Goal: Task Accomplishment & Management: Use online tool/utility

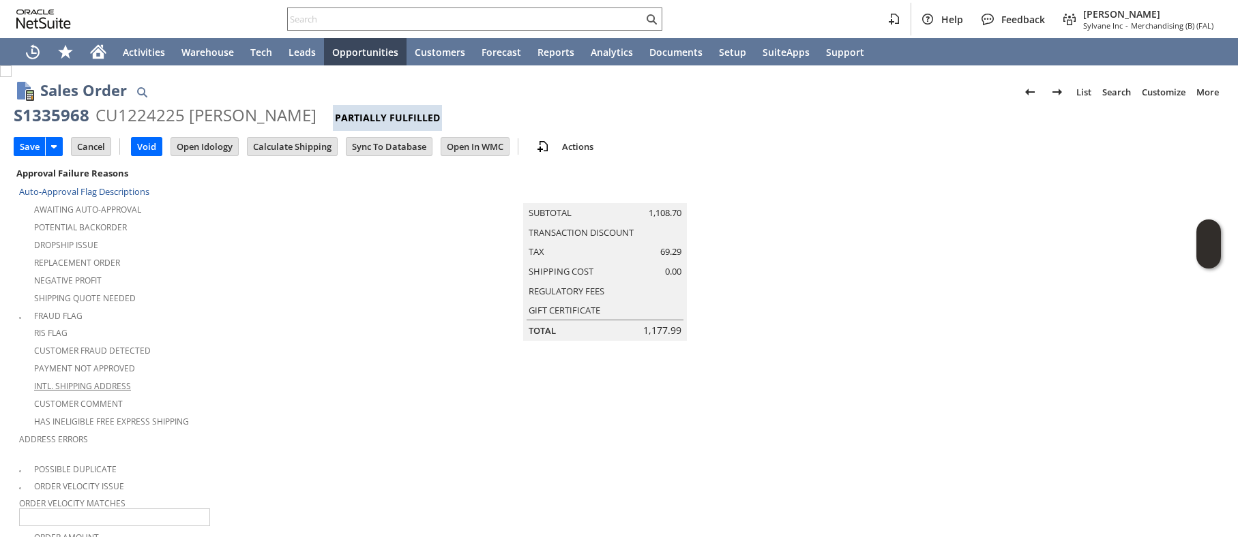
type input "Add"
type input "Copy Previous"
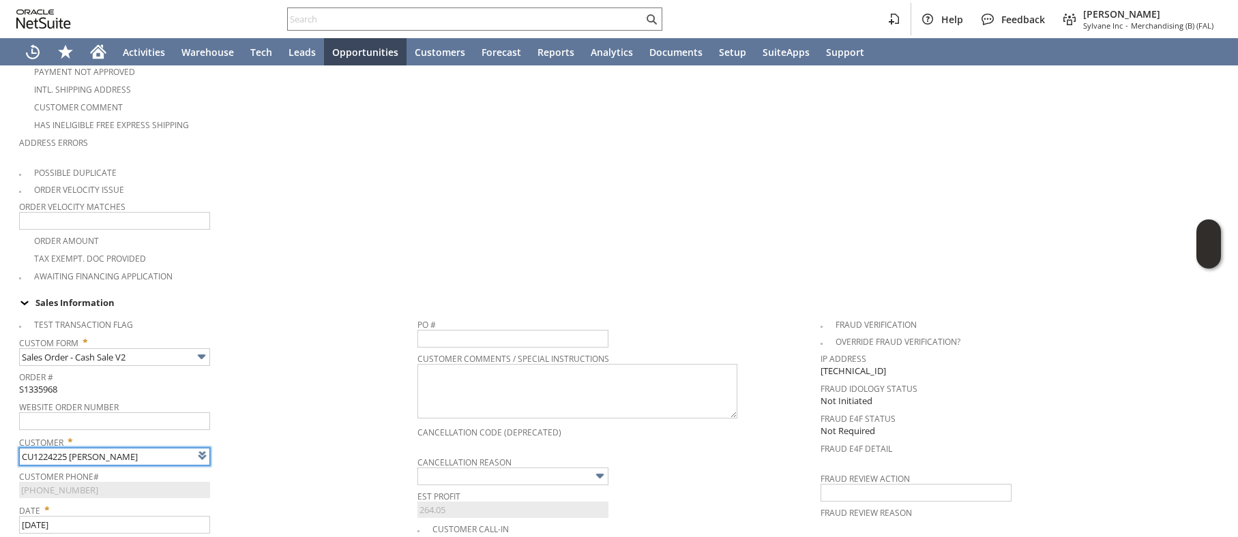
type input "Intelligent Recommendations ⁰"
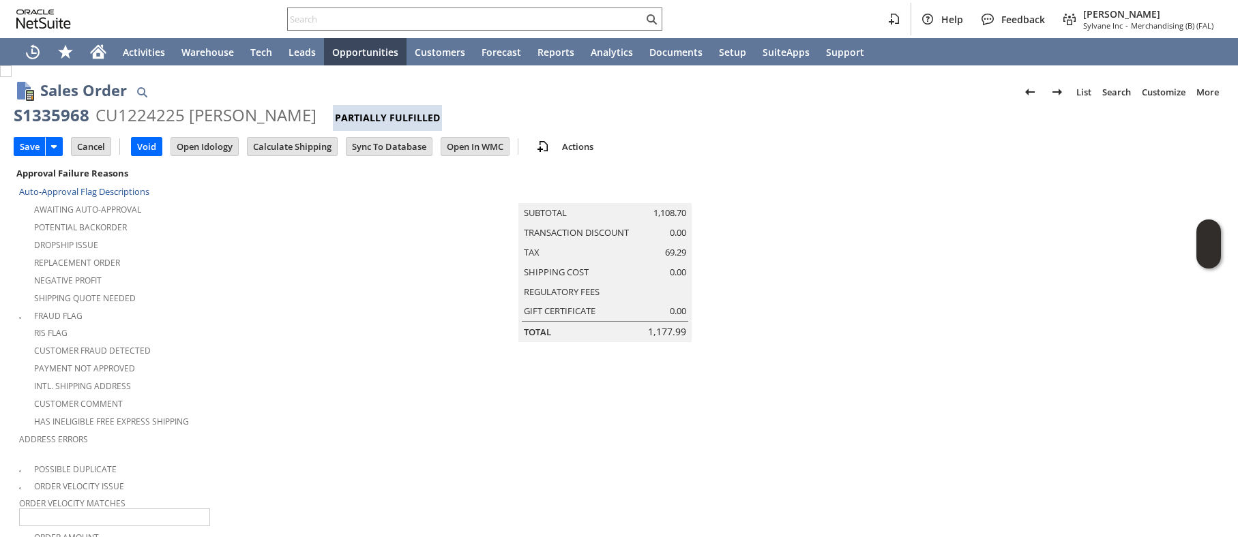
scroll to position [3, 0]
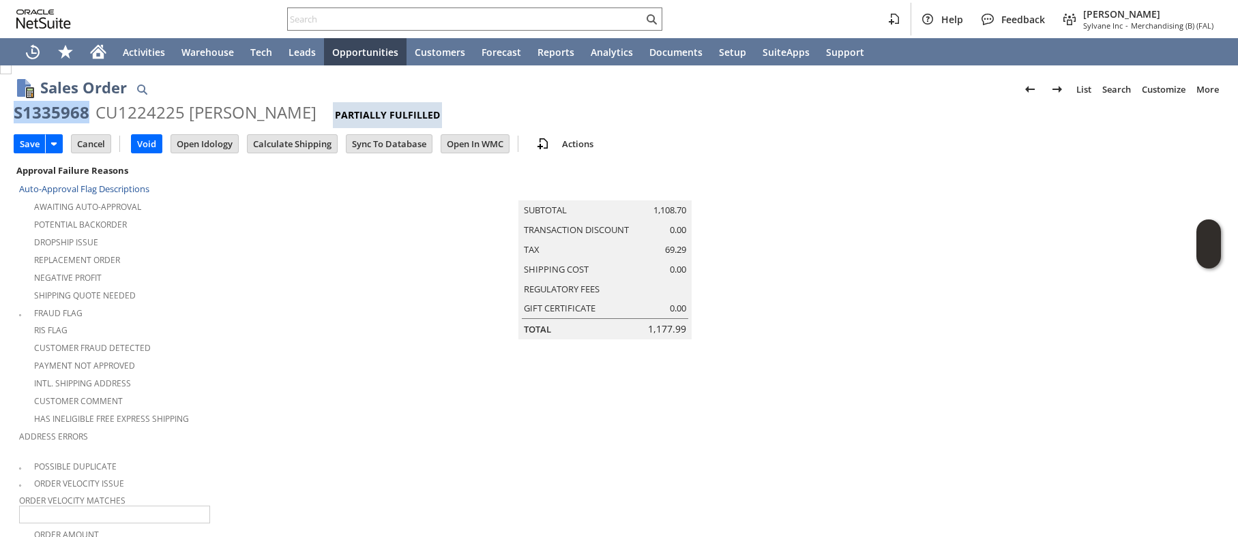
drag, startPoint x: 14, startPoint y: 112, endPoint x: 87, endPoint y: 115, distance: 73.1
click at [87, 115] on div "S1335968" at bounding box center [52, 113] width 76 height 22
copy div "S1335968"
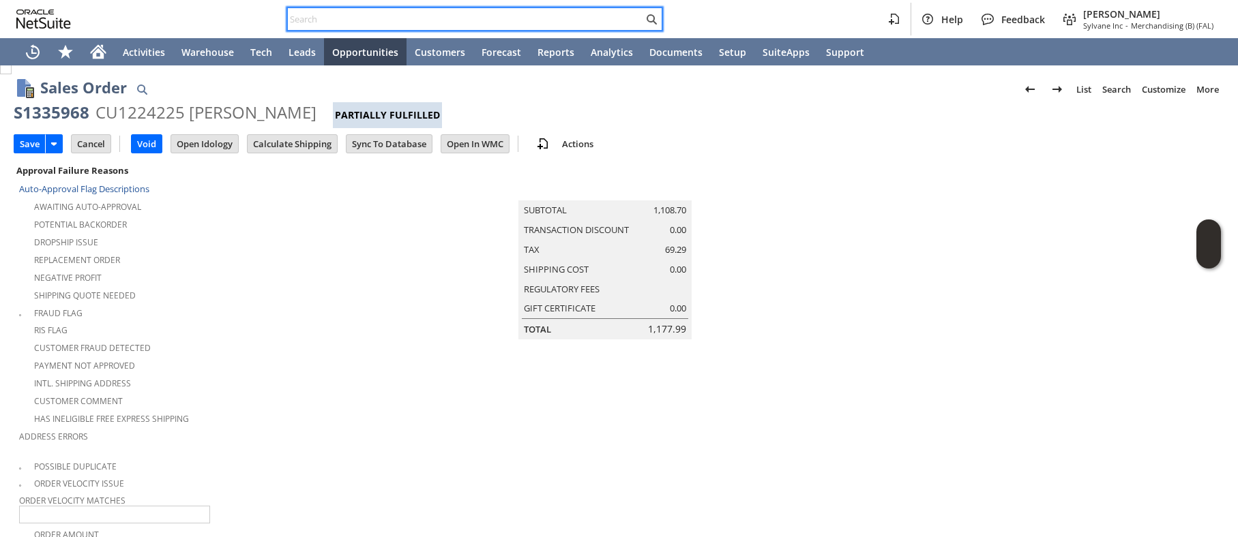
click at [334, 21] on input "text" at bounding box center [465, 19] width 355 height 16
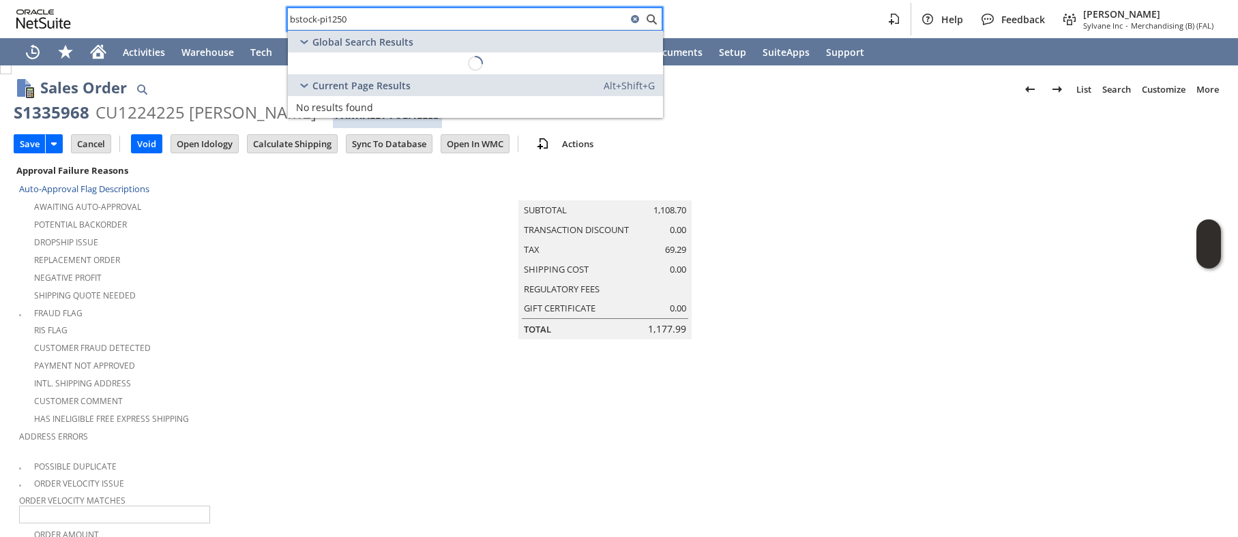
type input "bstock-pi12509"
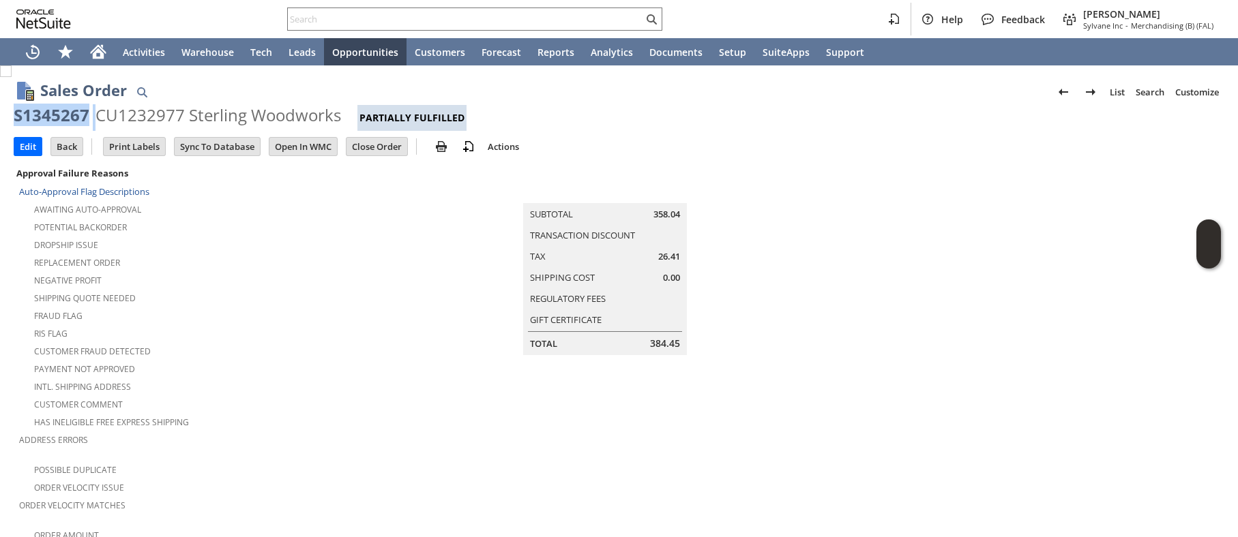
drag, startPoint x: 14, startPoint y: 113, endPoint x: 97, endPoint y: 110, distance: 82.6
click at [97, 110] on div "S1345267 CU1232977 Sterling Woodworks Partially Fulfilled" at bounding box center [619, 117] width 1211 height 27
copy div "S1345267"
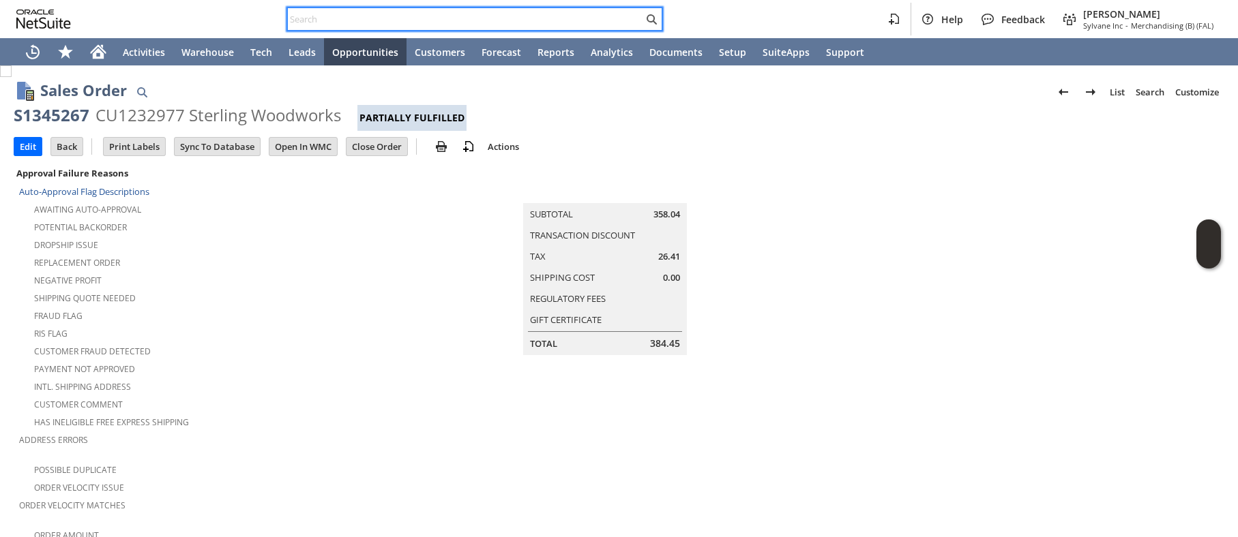
click at [408, 16] on input "text" at bounding box center [465, 19] width 355 height 16
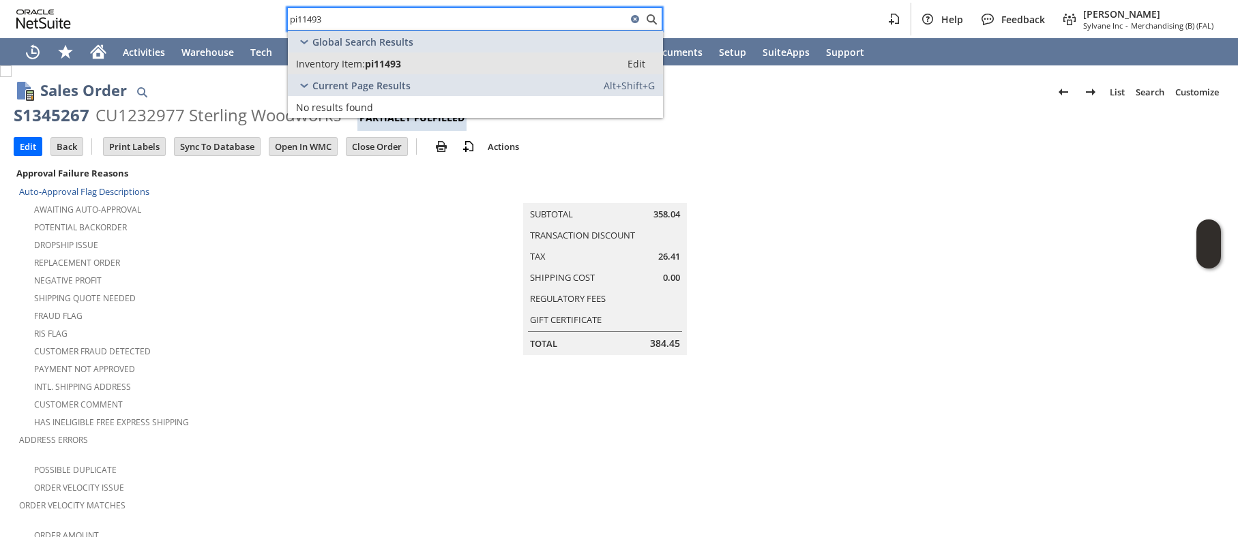
type input "pi11493"
click at [404, 69] on div "Inventory Item: pi11493" at bounding box center [454, 63] width 316 height 13
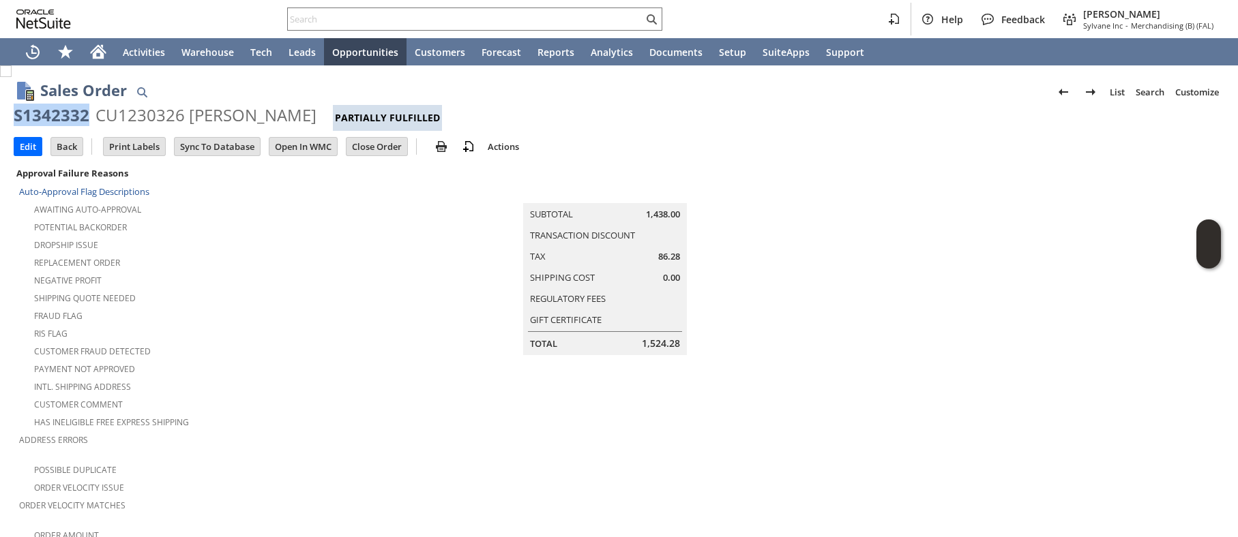
drag, startPoint x: 14, startPoint y: 115, endPoint x: 86, endPoint y: 113, distance: 71.6
click at [86, 113] on div "S1342332" at bounding box center [52, 115] width 76 height 22
copy div "S1342332"
click at [515, 12] on input "text" at bounding box center [465, 19] width 355 height 16
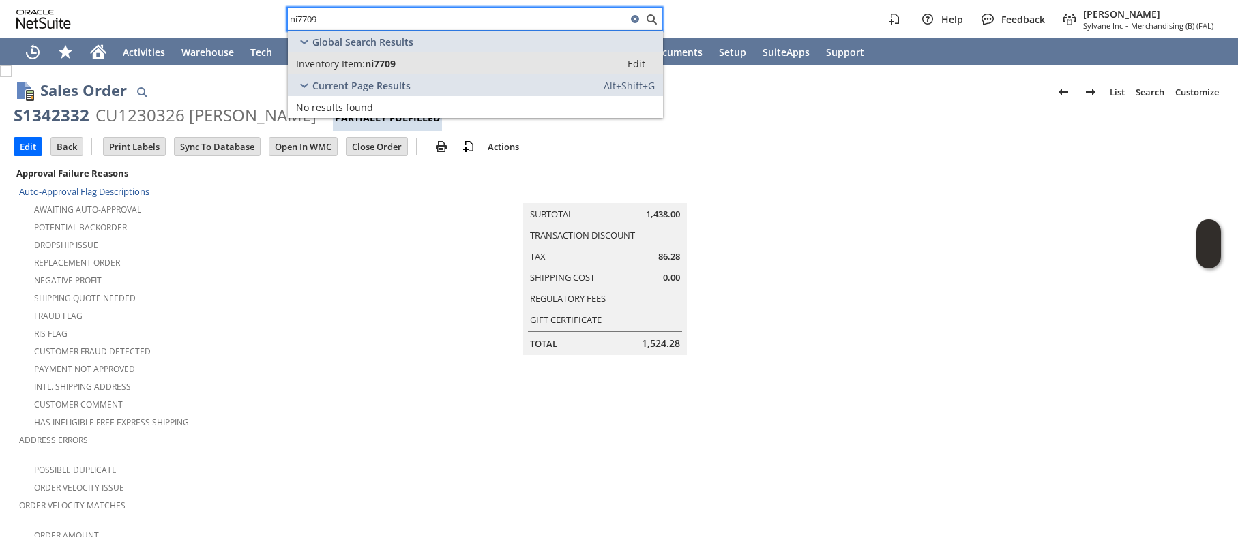
type input "ni7709"
click at [439, 62] on div "Inventory Item: ni7709" at bounding box center [454, 63] width 316 height 13
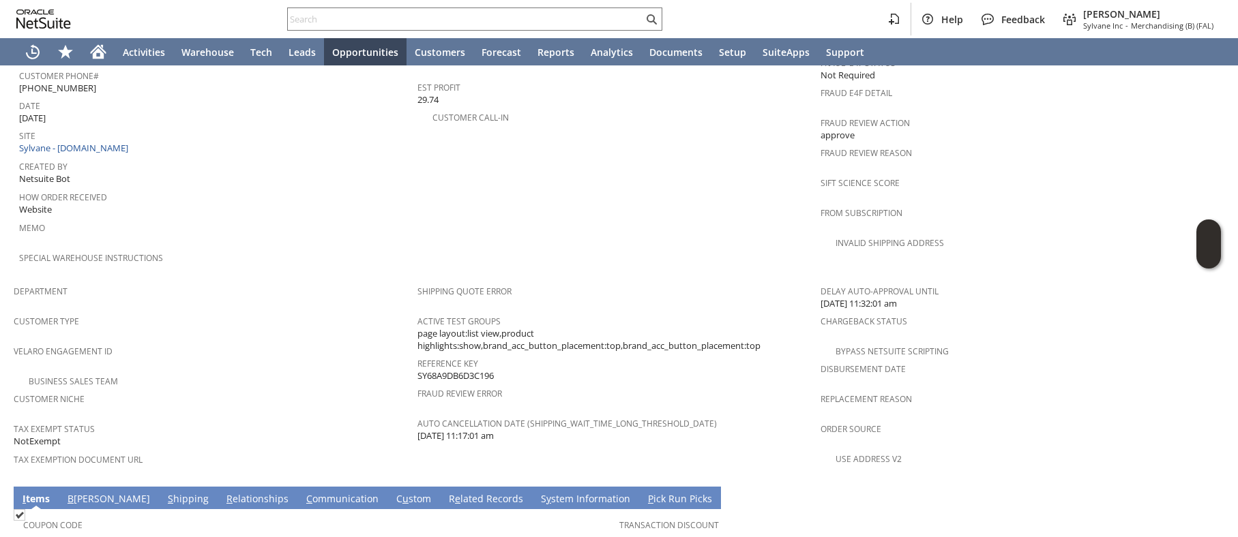
scroll to position [640, 0]
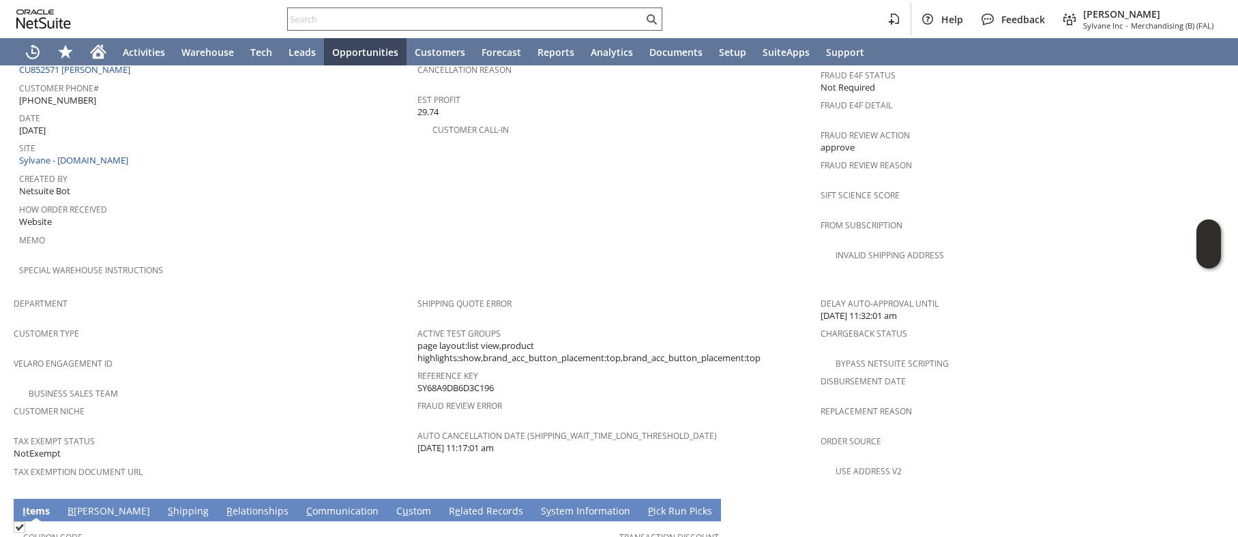
click at [411, 17] on input "text" at bounding box center [465, 19] width 355 height 16
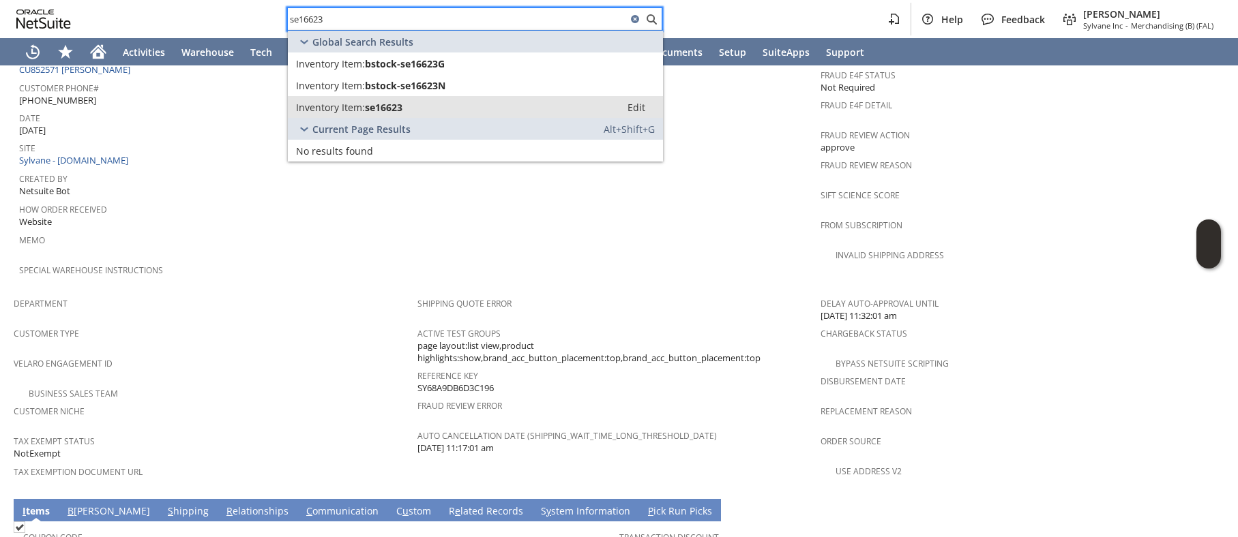
type input "se16623"
click at [406, 99] on link "Inventory Item: se16623 Edit" at bounding box center [475, 107] width 375 height 22
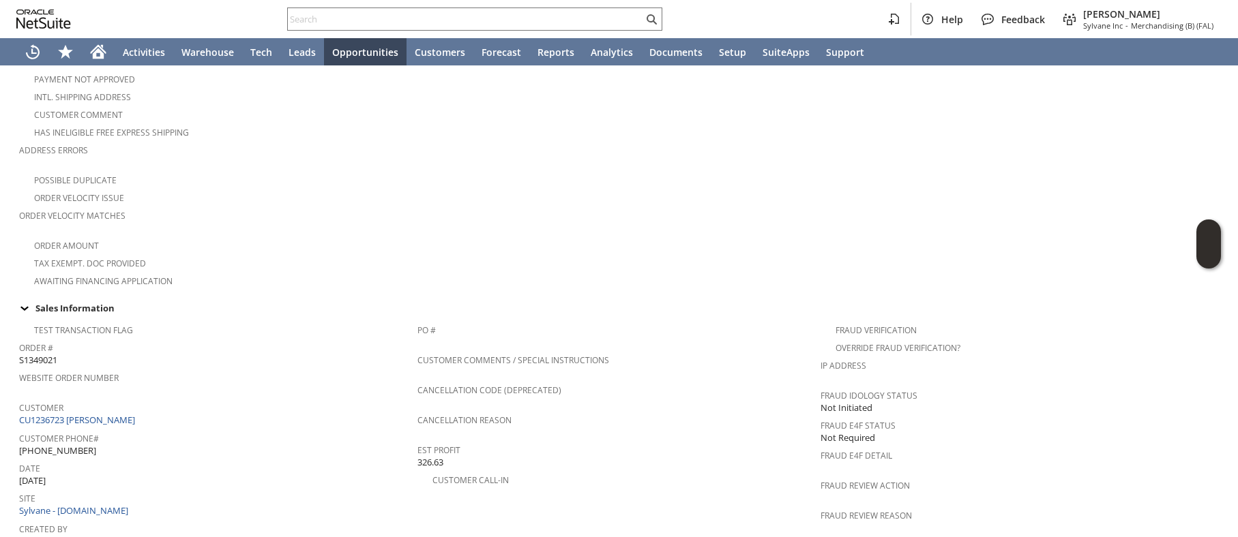
scroll to position [301, 0]
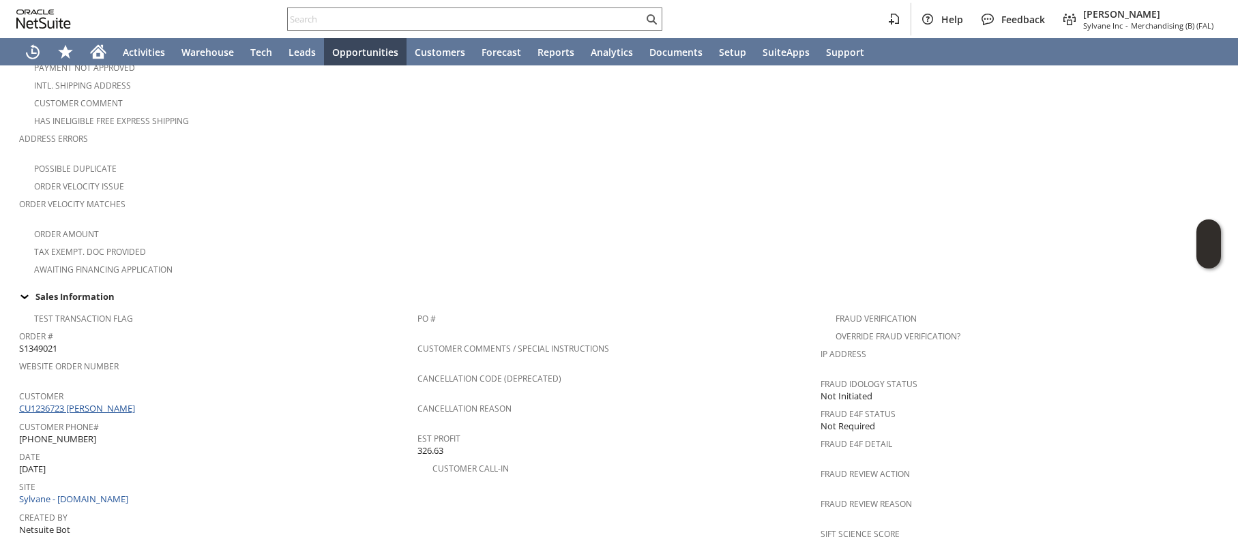
click at [100, 402] on link "CU1236723 [PERSON_NAME]" at bounding box center [78, 408] width 119 height 12
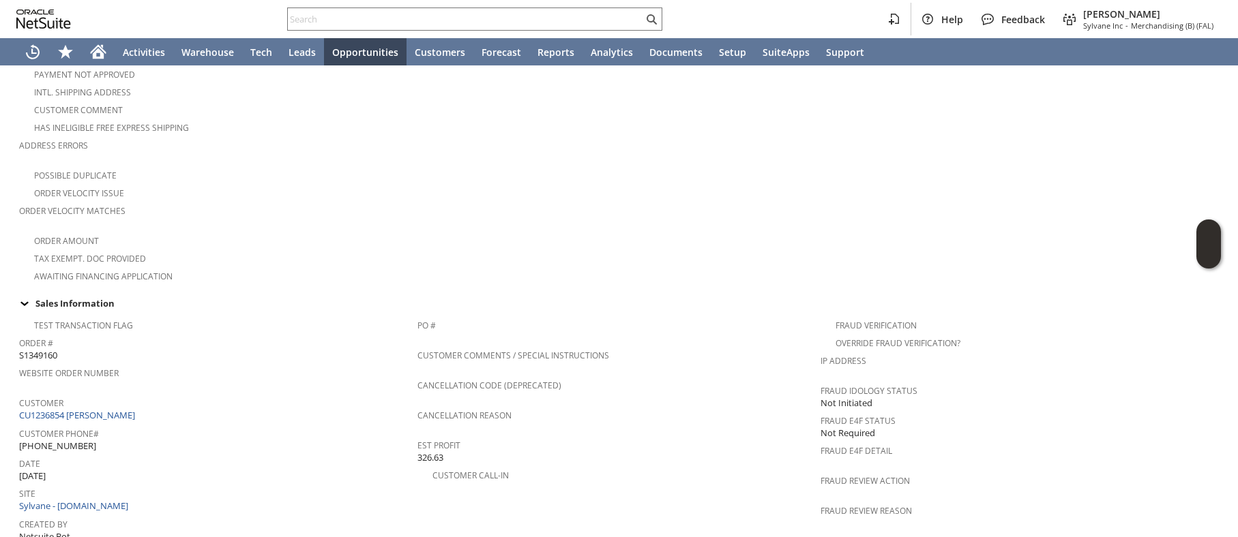
scroll to position [132, 0]
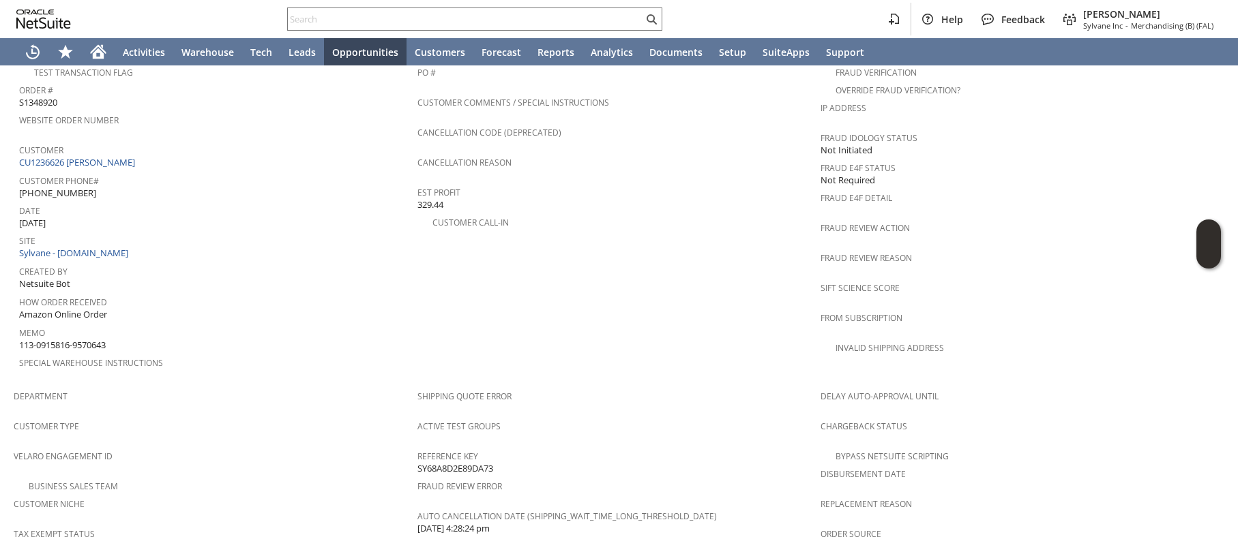
scroll to position [547, 0]
click at [118, 157] on link "CU1236626 Thomas J Mooney" at bounding box center [78, 163] width 119 height 12
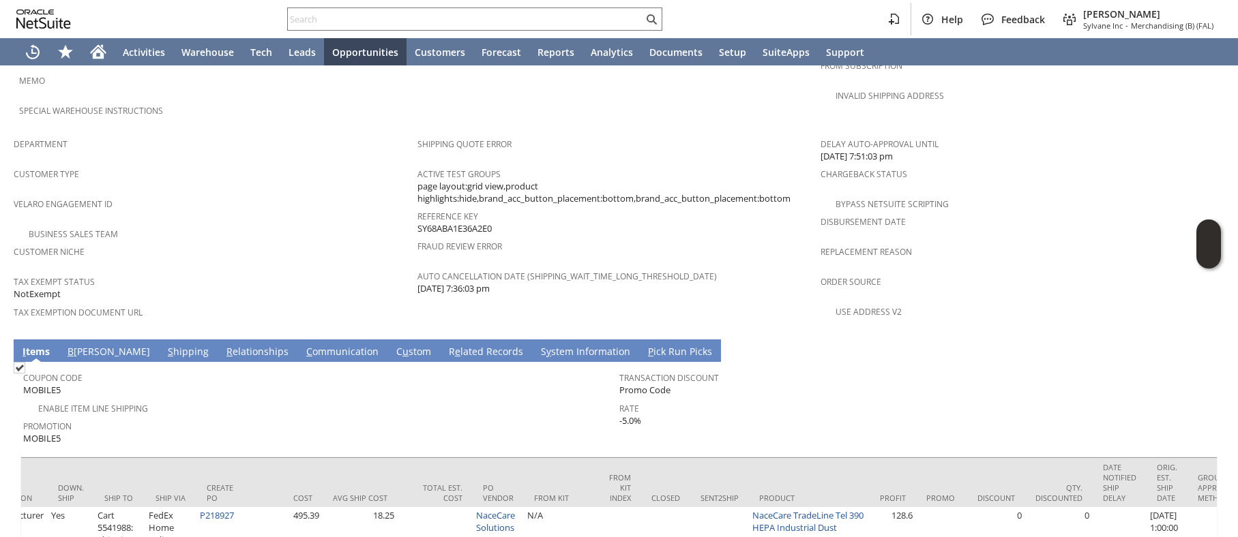
scroll to position [0, 2310]
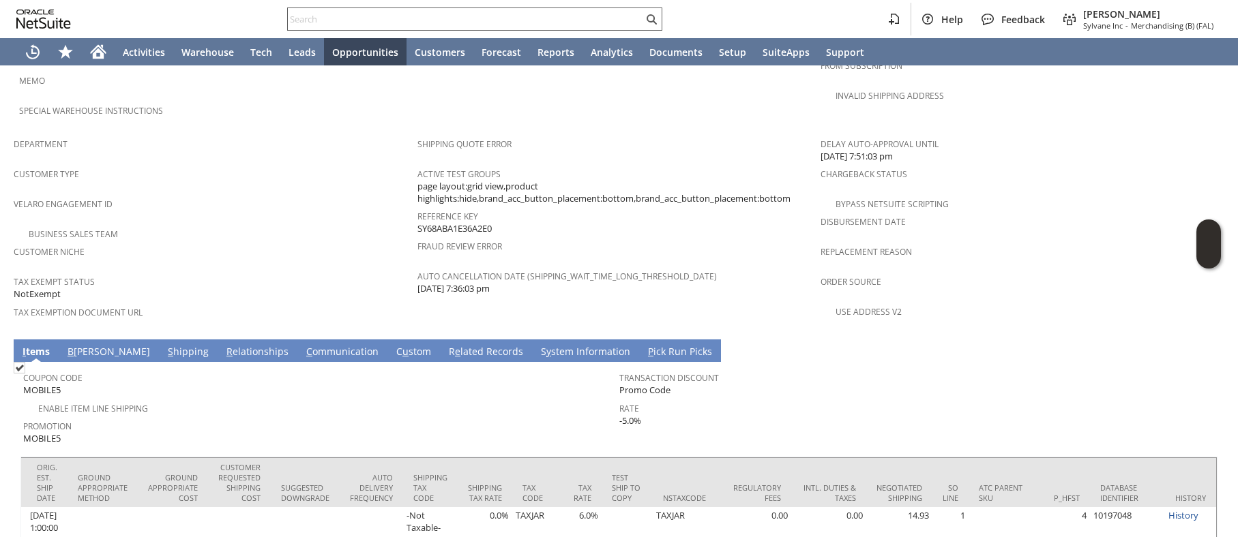
click at [457, 20] on input "text" at bounding box center [465, 19] width 355 height 16
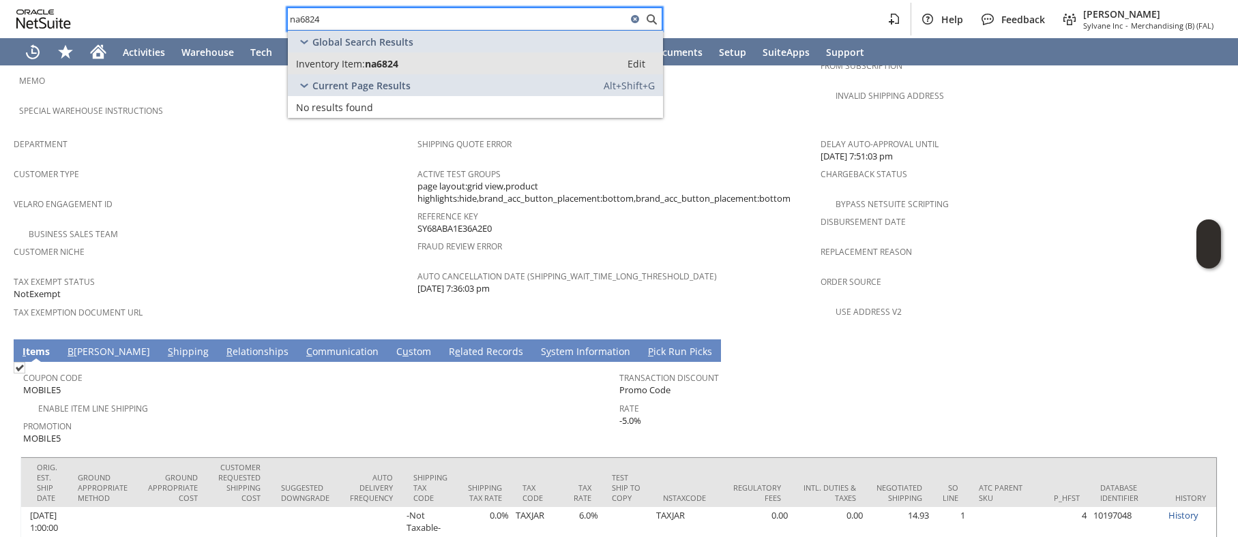
type input "na6824"
click at [429, 68] on div "Inventory Item: na6824" at bounding box center [454, 63] width 316 height 13
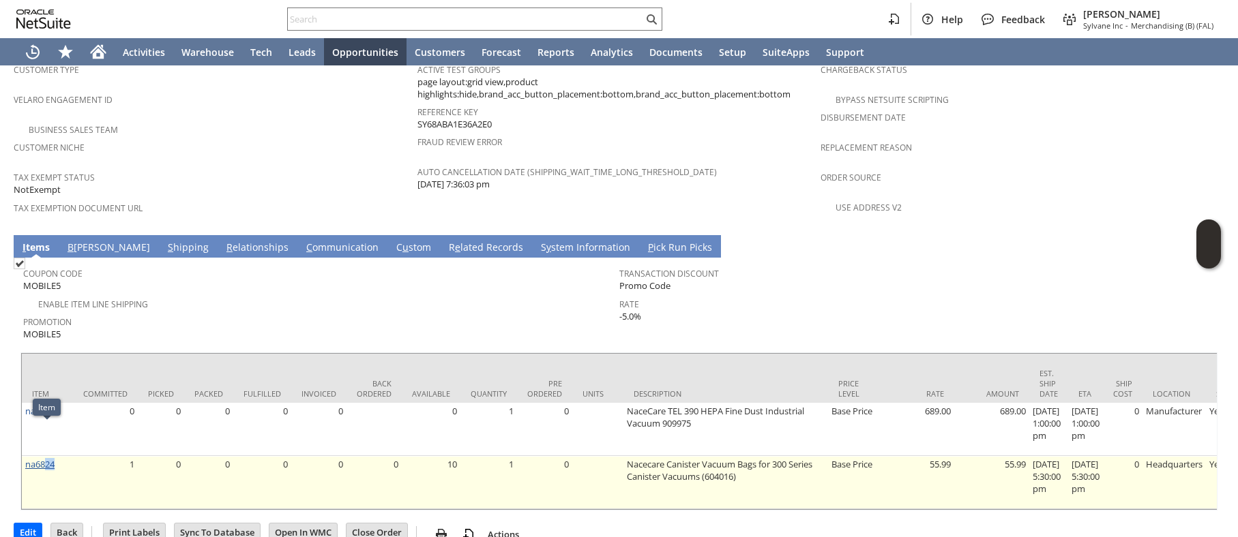
click at [46, 456] on td "na6824" at bounding box center [47, 482] width 51 height 53
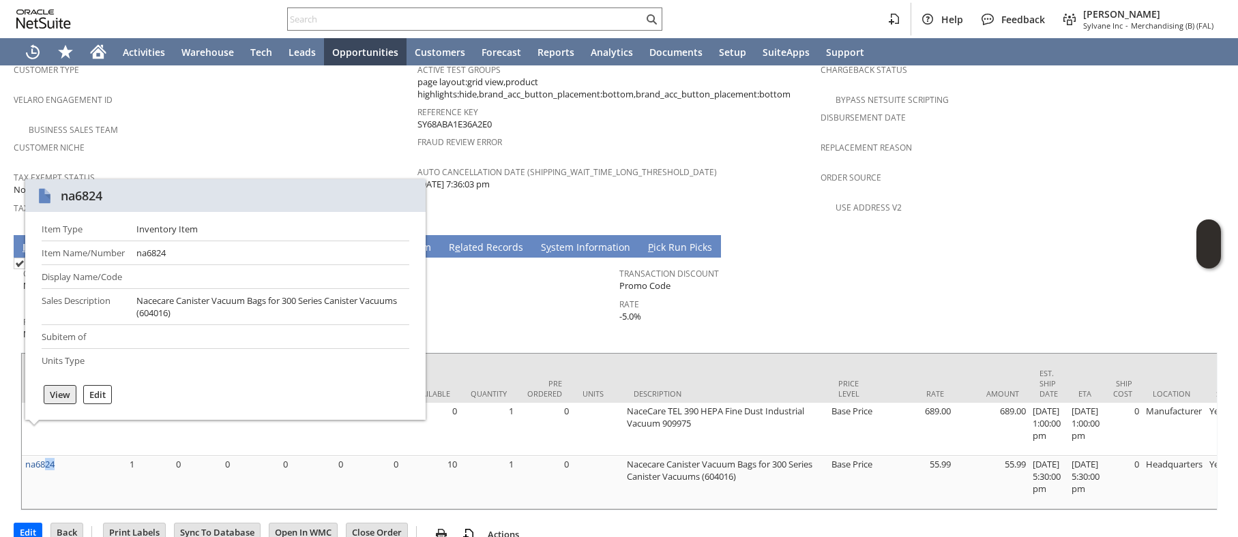
click at [63, 392] on label "View" at bounding box center [60, 395] width 20 height 12
